Goal: Obtain resource: Download file/media

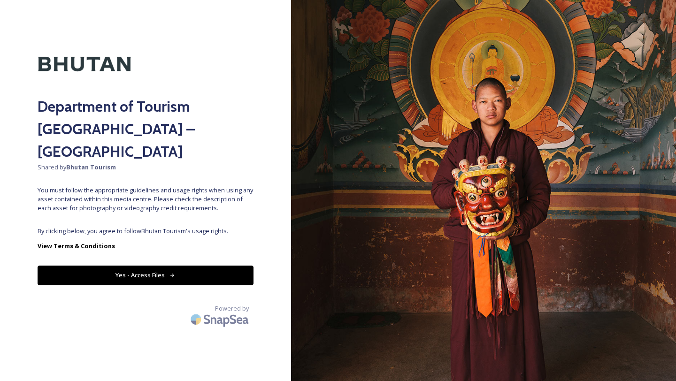
click at [186, 266] on button "Yes - Access Files" at bounding box center [146, 275] width 216 height 19
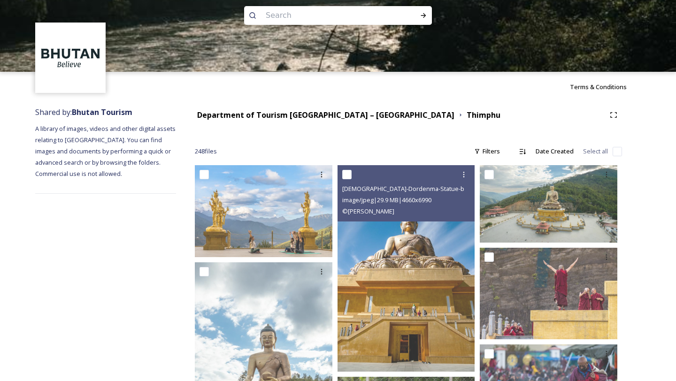
scroll to position [21, 0]
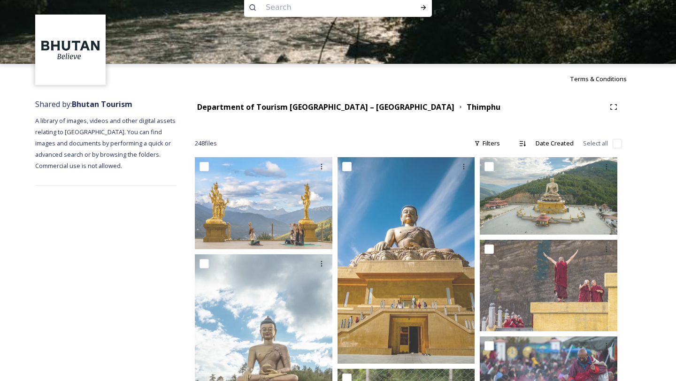
click at [295, 92] on div at bounding box center [338, 106] width 676 height 84
click at [295, 103] on div at bounding box center [338, 106] width 676 height 84
click at [297, 106] on div at bounding box center [338, 106] width 676 height 84
click at [308, 106] on div at bounding box center [338, 106] width 676 height 84
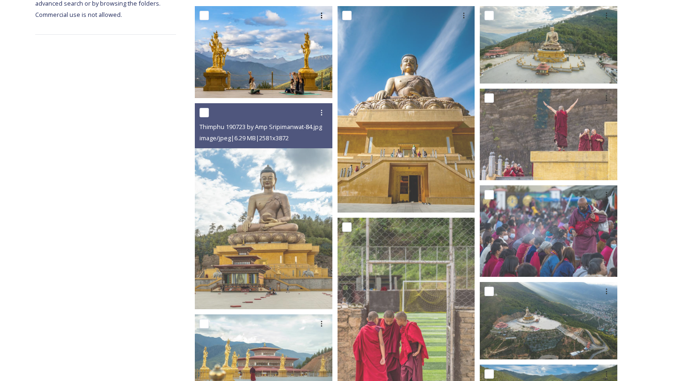
scroll to position [0, 0]
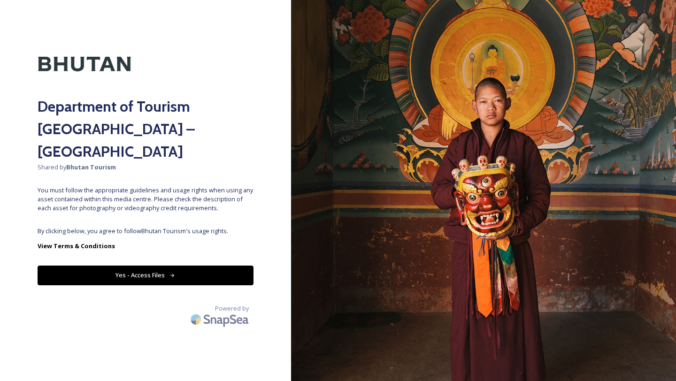
click at [169, 273] on icon at bounding box center [172, 276] width 6 height 6
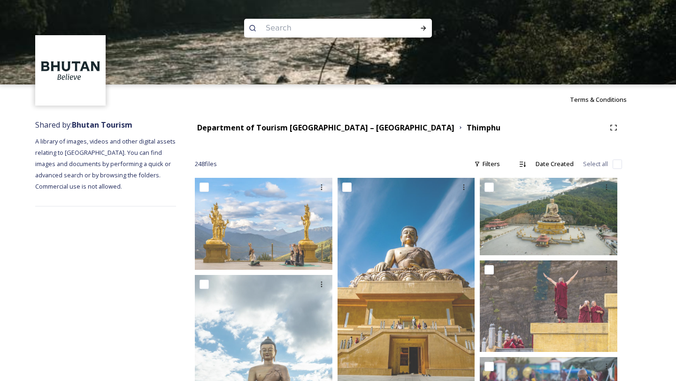
click at [342, 130] on div at bounding box center [338, 126] width 676 height 84
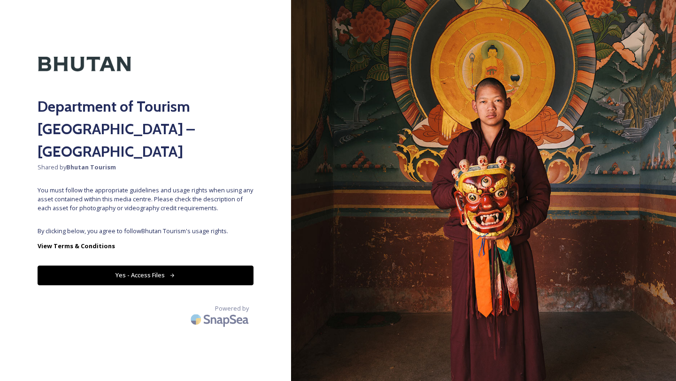
click at [169, 273] on icon at bounding box center [172, 276] width 6 height 6
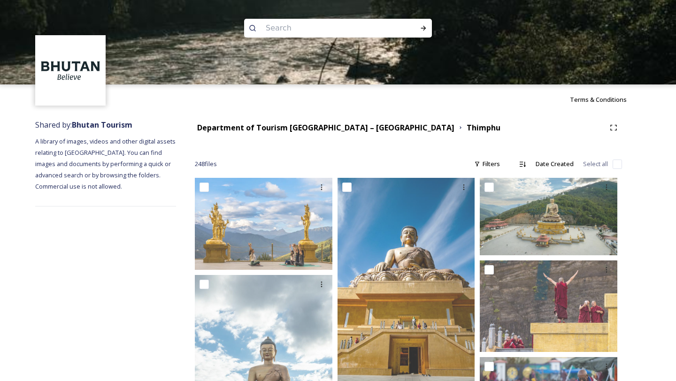
click at [310, 128] on div at bounding box center [338, 126] width 676 height 84
click at [335, 127] on div at bounding box center [338, 126] width 676 height 84
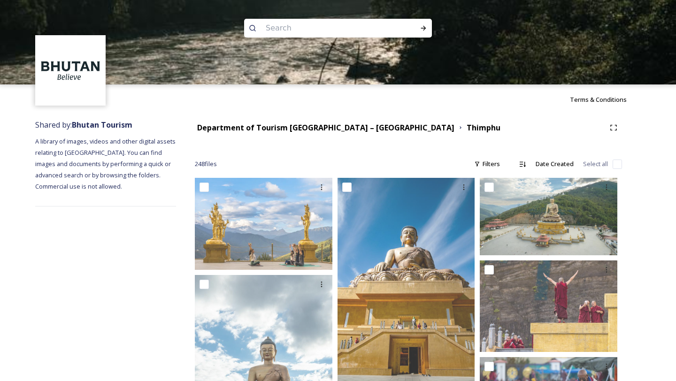
click at [335, 127] on div at bounding box center [338, 126] width 676 height 84
drag, startPoint x: 335, startPoint y: 127, endPoint x: 392, endPoint y: 129, distance: 57.8
click at [392, 129] on div at bounding box center [338, 126] width 676 height 84
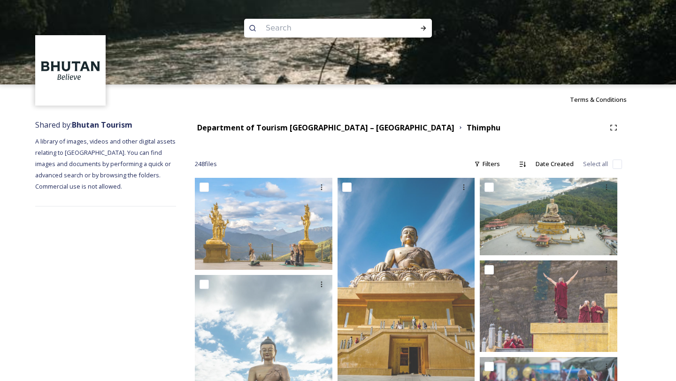
click at [392, 129] on div at bounding box center [338, 126] width 676 height 84
click at [291, 130] on div at bounding box center [338, 126] width 676 height 84
